Goal: Information Seeking & Learning: Learn about a topic

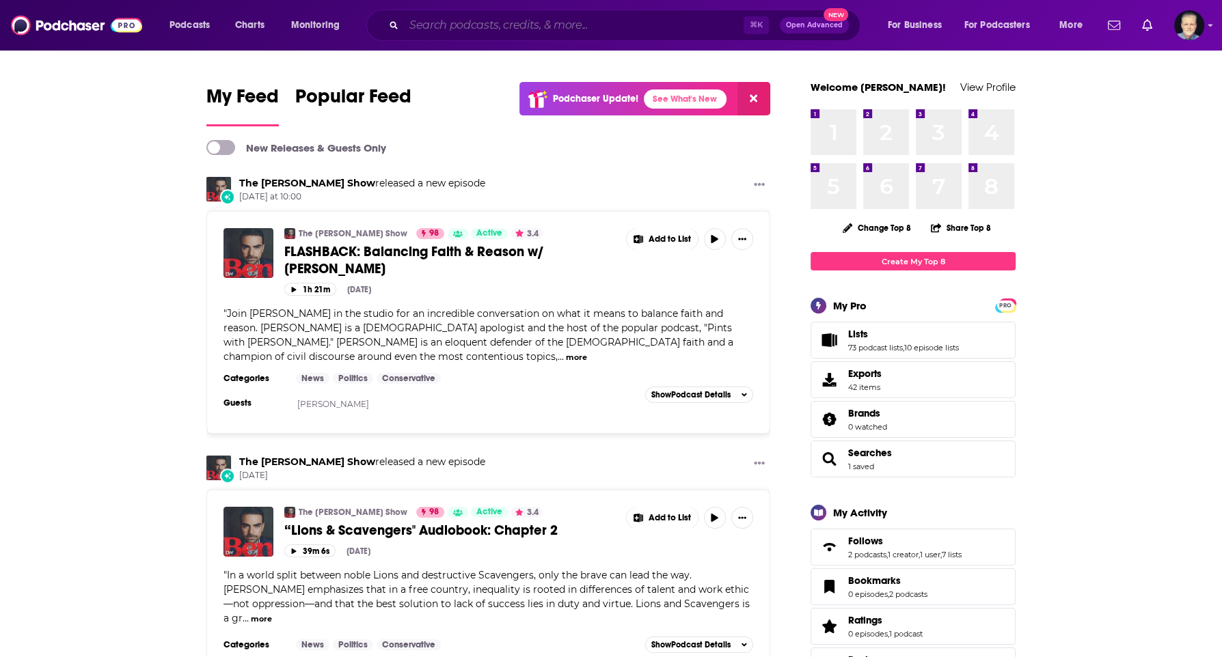
click at [446, 25] on input "Search podcasts, credits, & more..." at bounding box center [574, 25] width 340 height 22
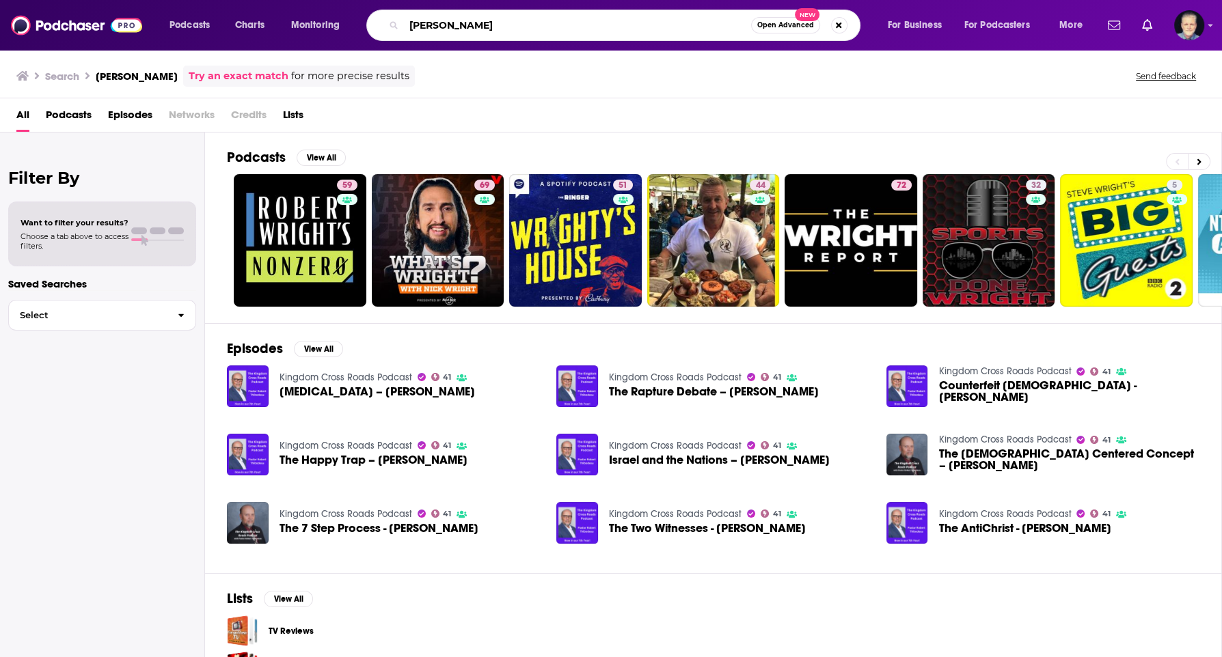
click at [562, 25] on input "ts wright" at bounding box center [577, 25] width 347 height 22
type input "kingdom cross roads"
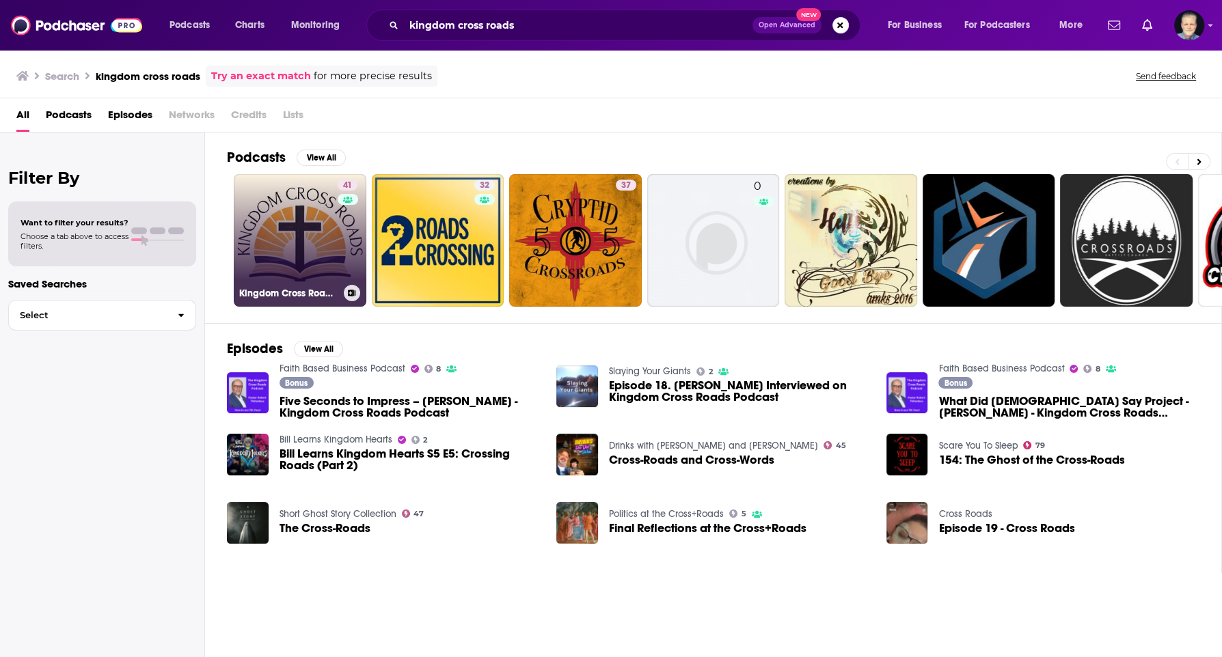
click at [278, 260] on link "41 Kingdom Cross Roads Podcast" at bounding box center [300, 240] width 133 height 133
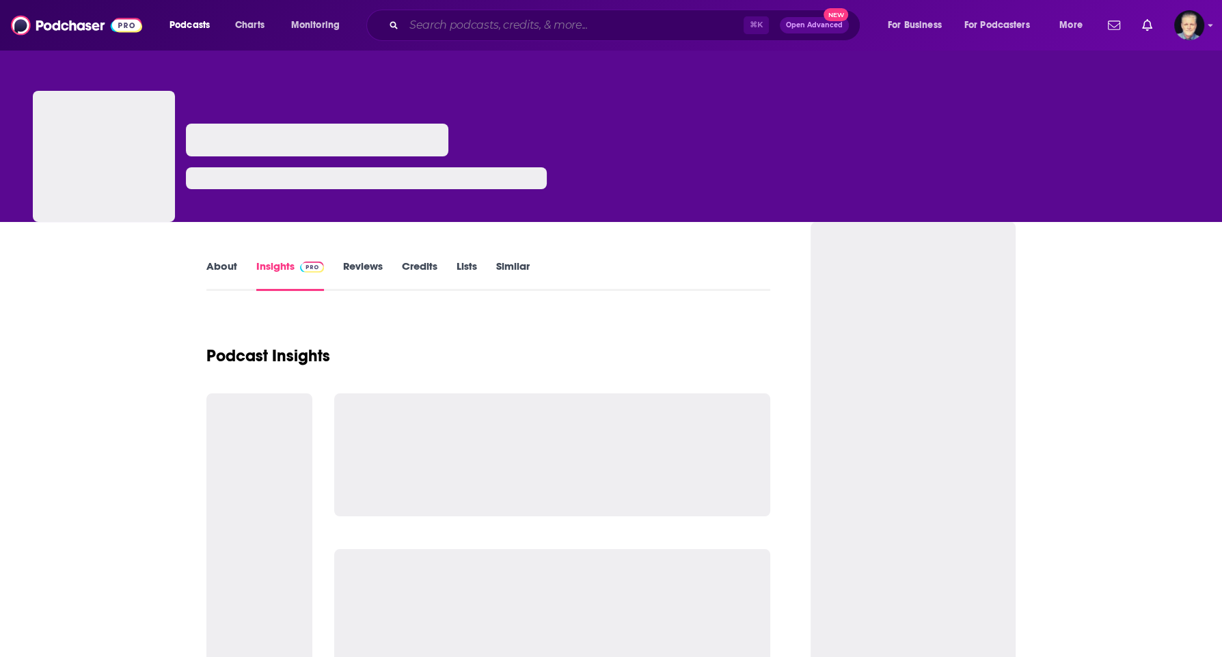
click at [519, 30] on input "Search podcasts, credits, & more..." at bounding box center [574, 25] width 340 height 22
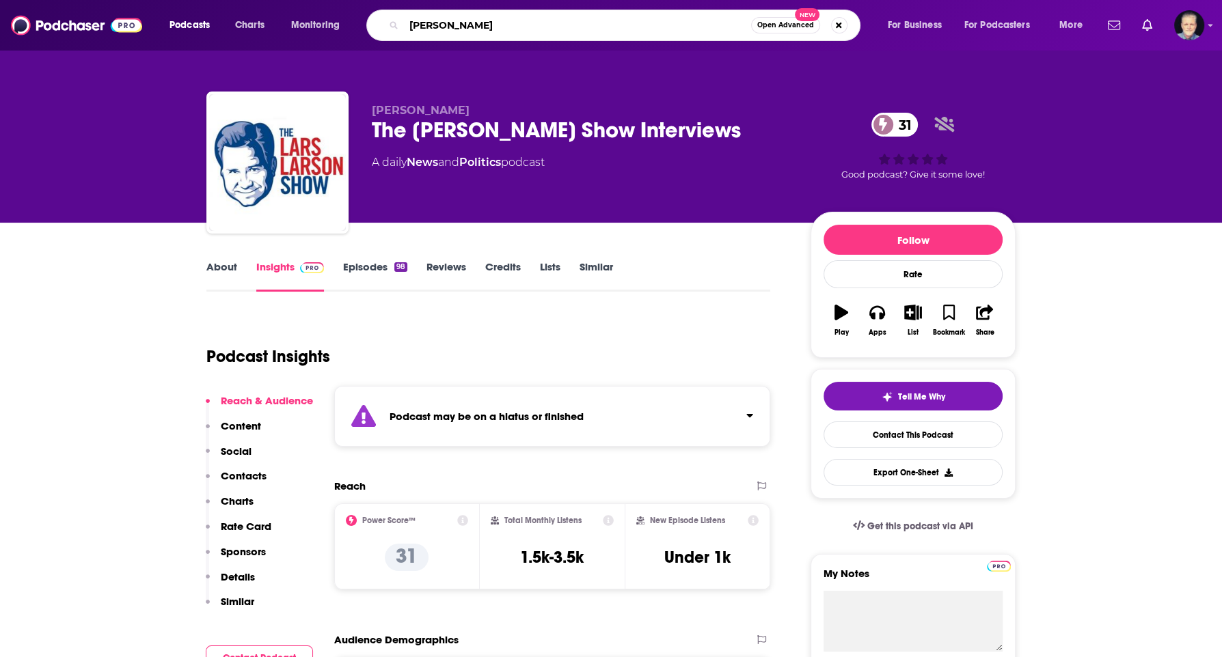
type input "[PERSON_NAME][DATE]"
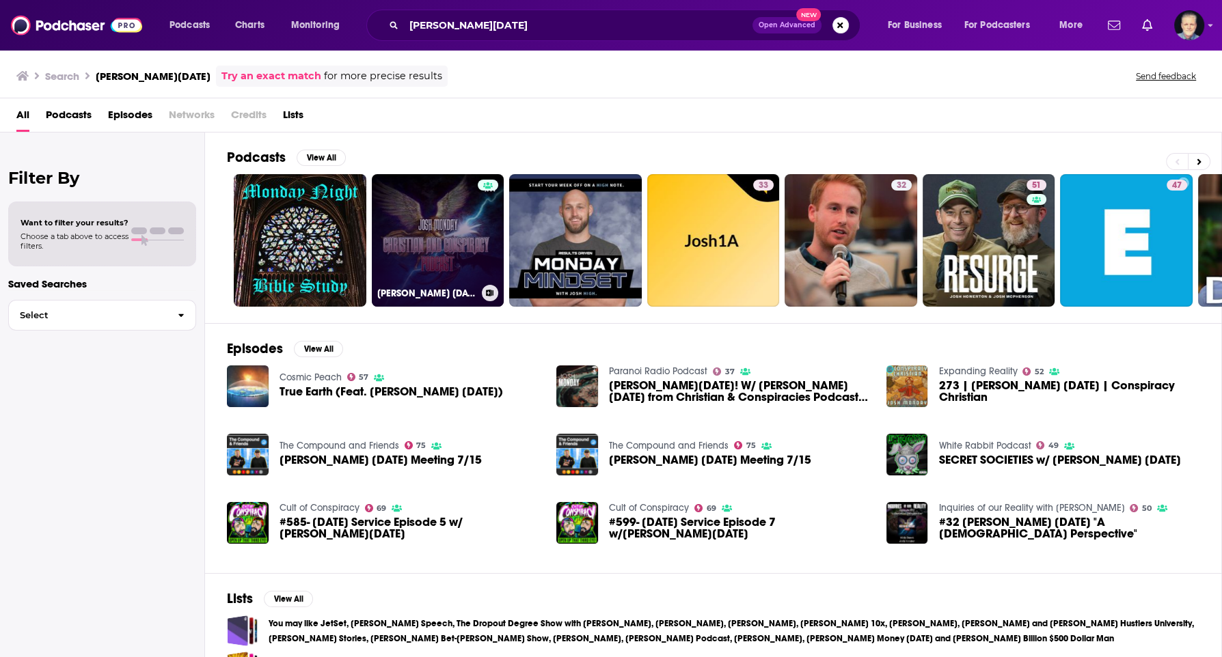
click at [447, 254] on link "Josh Monday Christian and Conspiracy Podcast" at bounding box center [438, 240] width 133 height 133
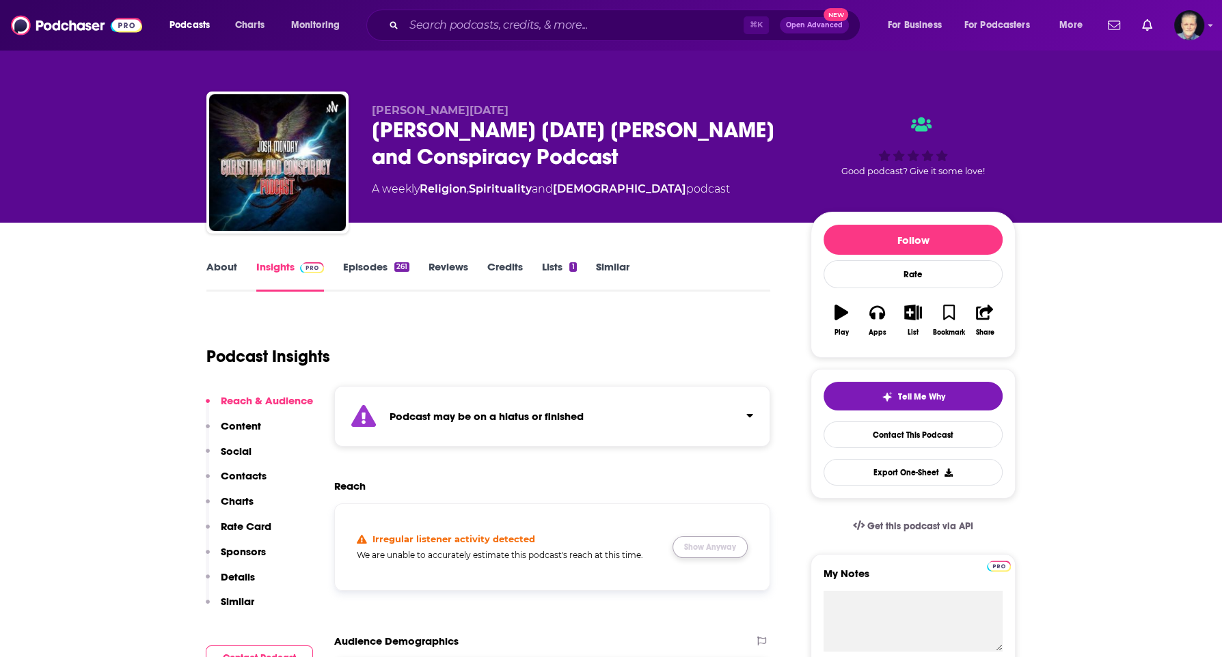
click at [697, 547] on button "Show Anyway" at bounding box center [709, 547] width 75 height 22
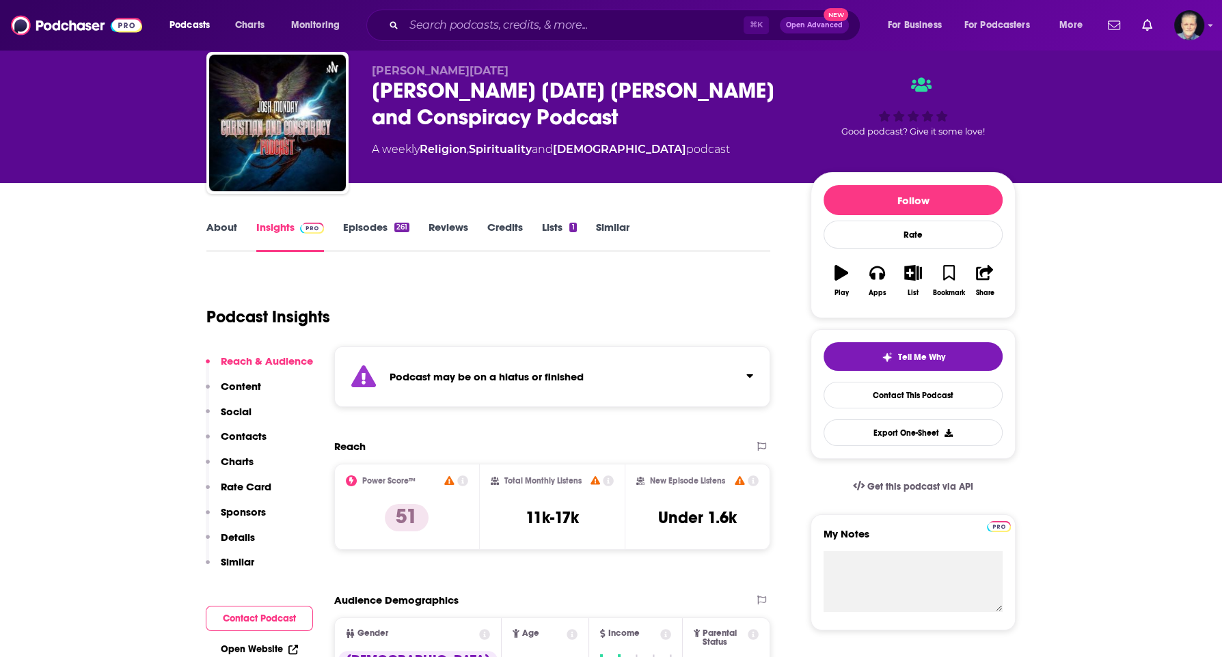
scroll to position [31, 0]
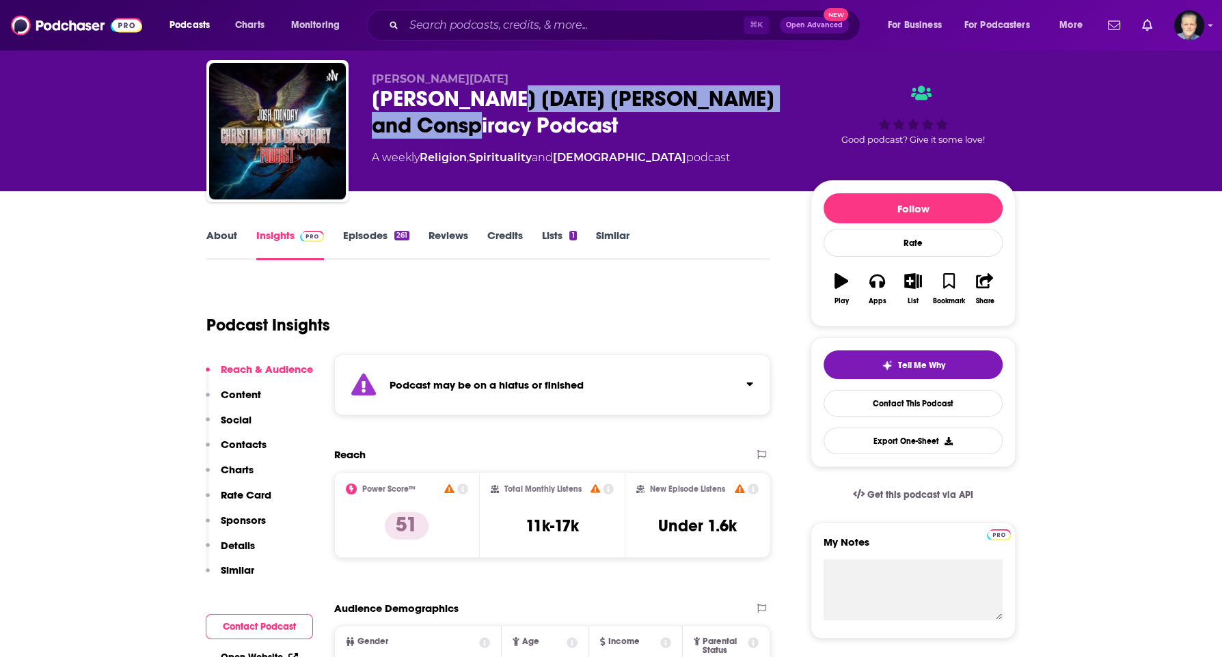
drag, startPoint x: 478, startPoint y: 128, endPoint x: 515, endPoint y: 103, distance: 45.7
click at [515, 103] on div "Josh Monday Christian and Conspiracy Podcast" at bounding box center [580, 111] width 417 height 53
copy h2 "Christian and Conspiracy Podcast"
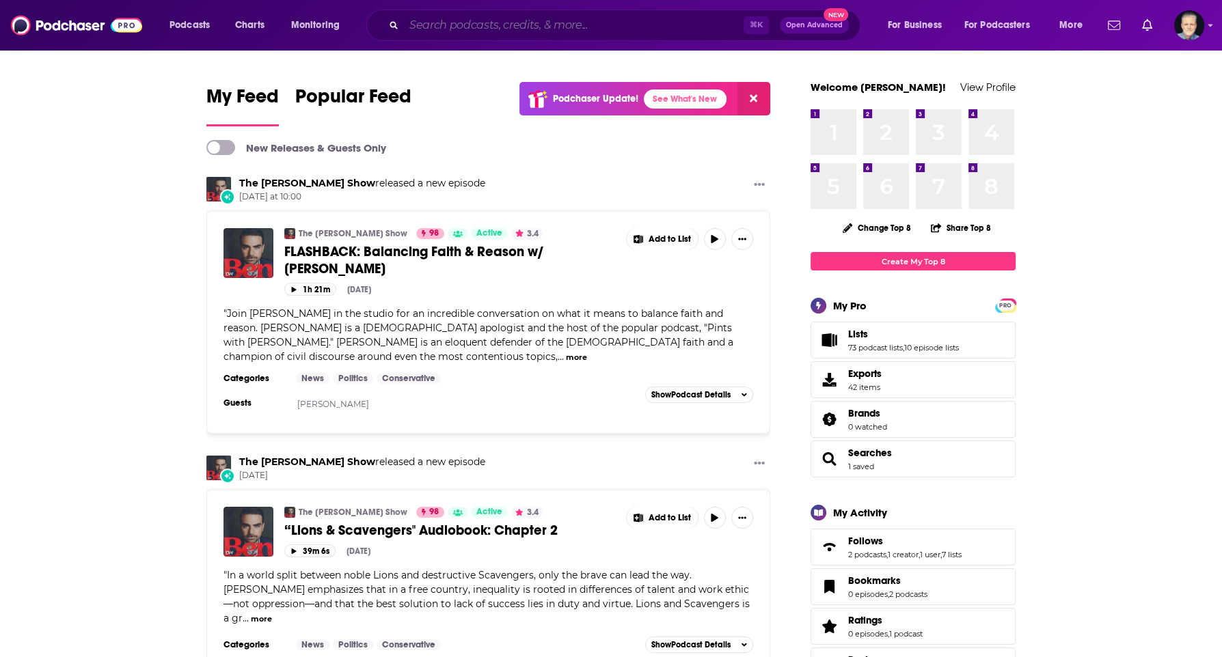
click at [465, 25] on input "Search podcasts, credits, & more..." at bounding box center [574, 25] width 340 height 22
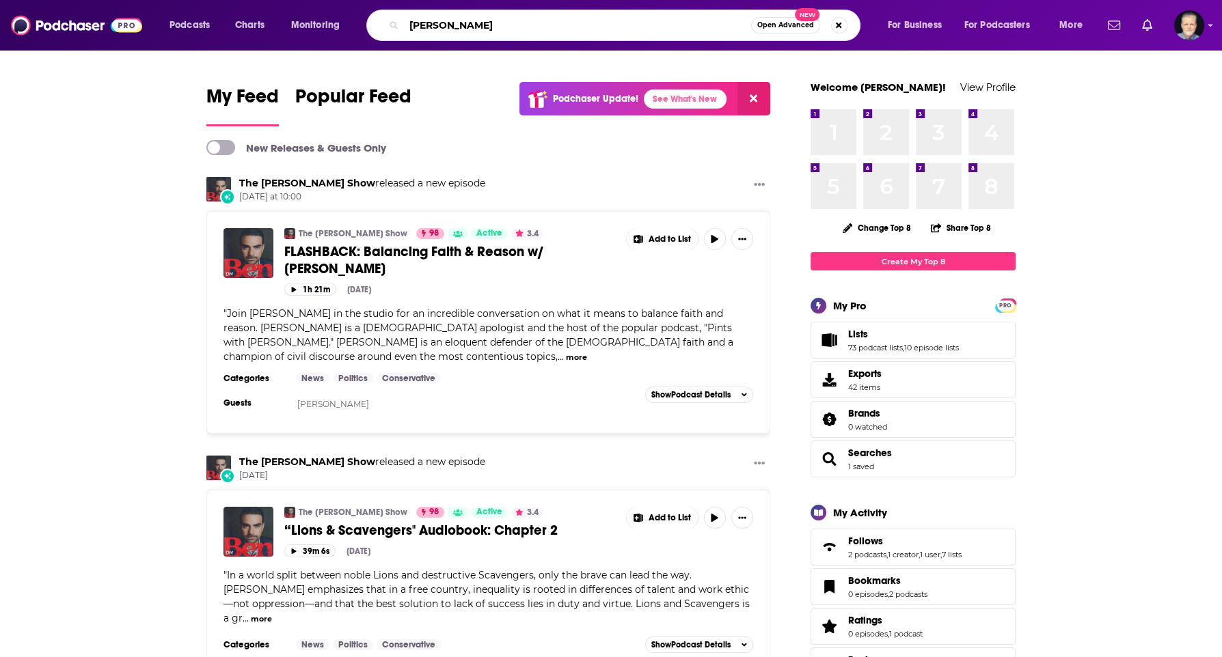
type input "saran heron"
